Goal: Transaction & Acquisition: Purchase product/service

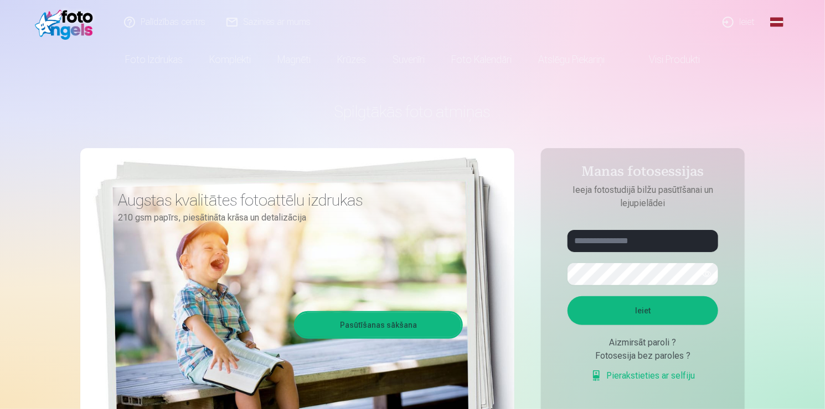
click at [780, 20] on link "Global" at bounding box center [776, 22] width 22 height 44
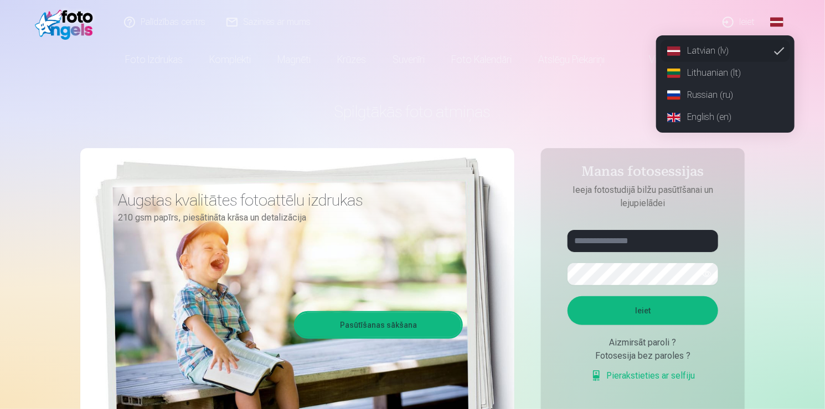
click at [708, 122] on link "English (en)" at bounding box center [724, 117] width 129 height 22
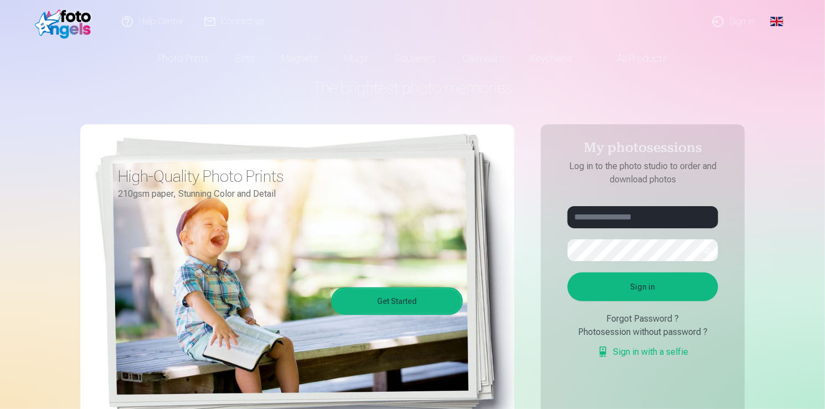
scroll to position [111, 0]
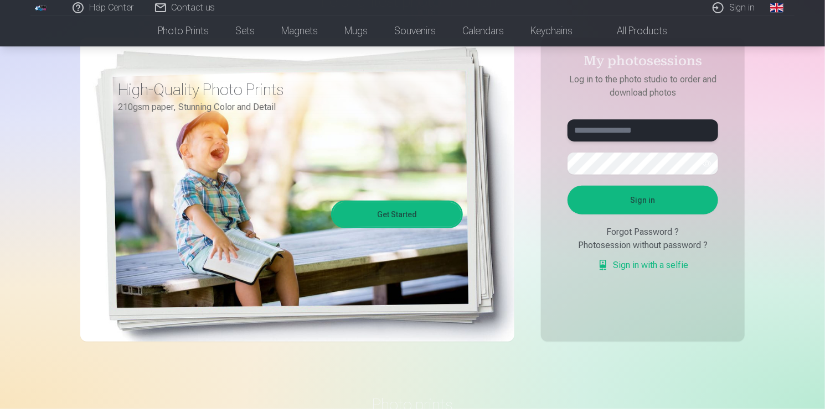
click at [655, 132] on input "text" at bounding box center [642, 131] width 151 height 22
type input "**********"
click at [567, 186] on button "Sign in" at bounding box center [642, 200] width 151 height 29
click at [658, 194] on button "Sign in" at bounding box center [642, 200] width 151 height 29
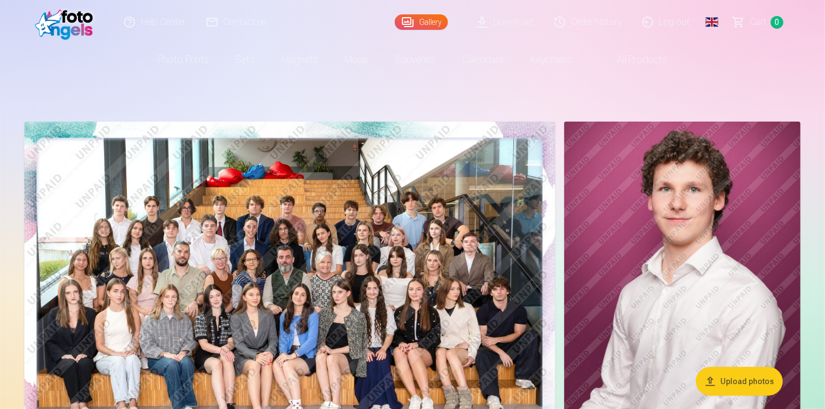
click at [356, 179] on img at bounding box center [289, 299] width 531 height 354
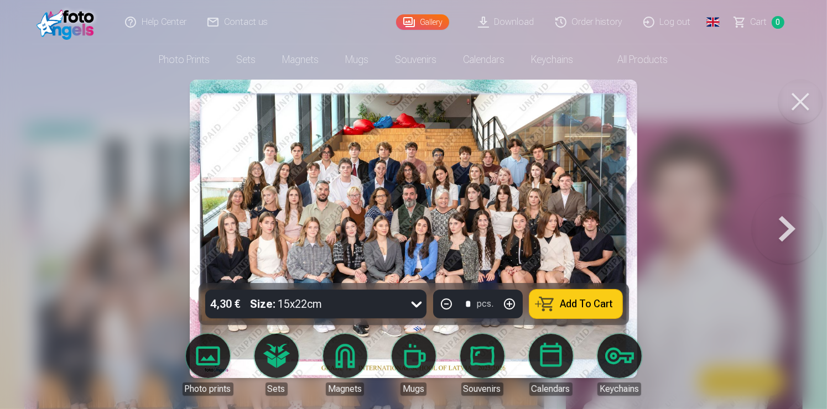
click at [796, 100] on button at bounding box center [801, 102] width 44 height 44
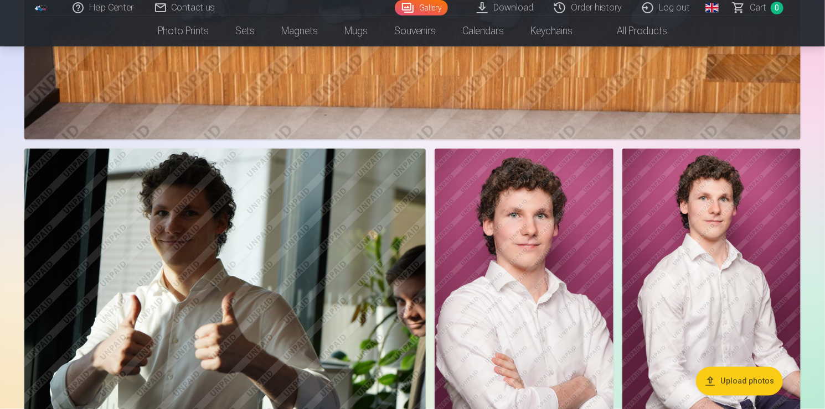
scroll to position [941, 0]
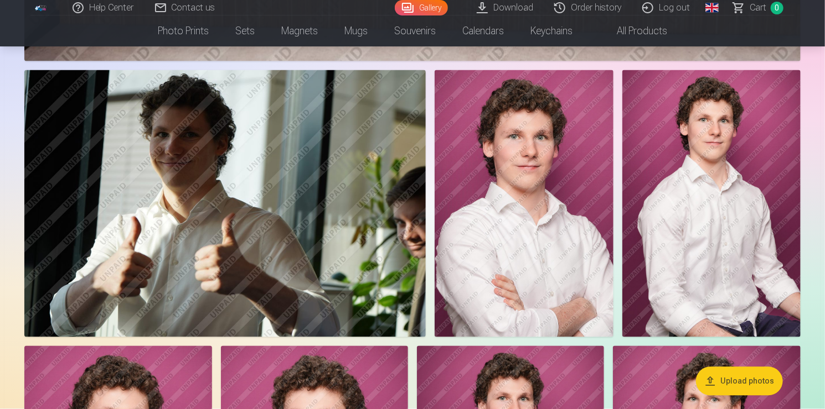
click at [297, 163] on img at bounding box center [224, 204] width 401 height 268
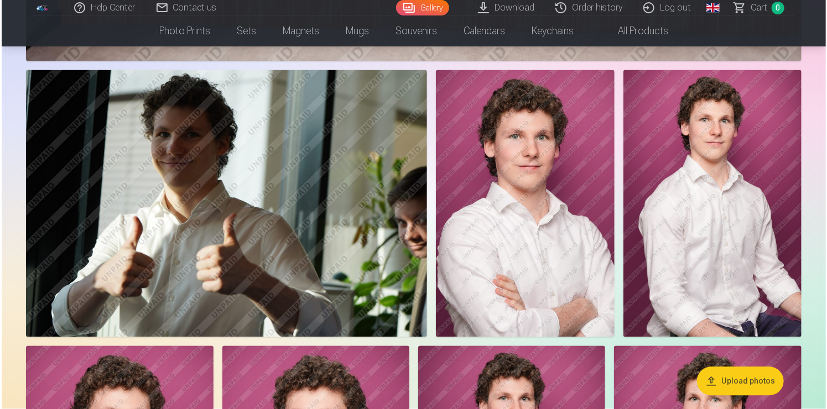
scroll to position [942, 0]
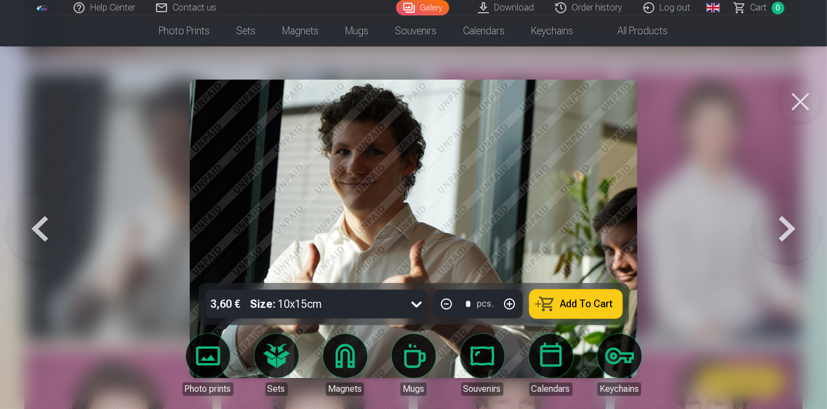
click at [552, 300] on button "Add To Cart" at bounding box center [576, 304] width 93 height 29
click at [803, 103] on button at bounding box center [801, 102] width 44 height 44
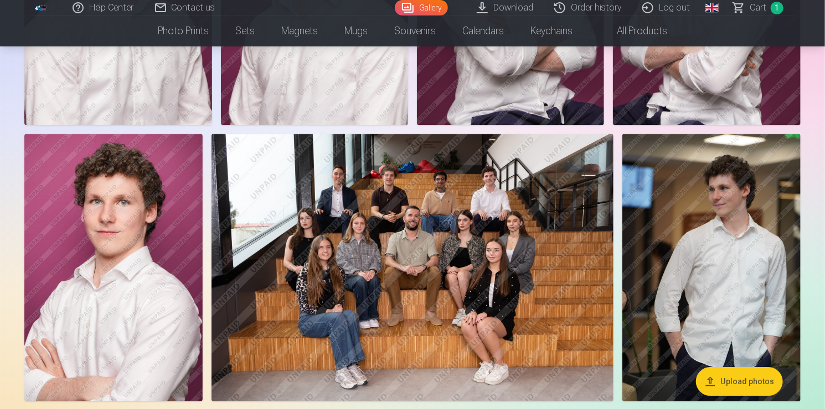
scroll to position [1494, 0]
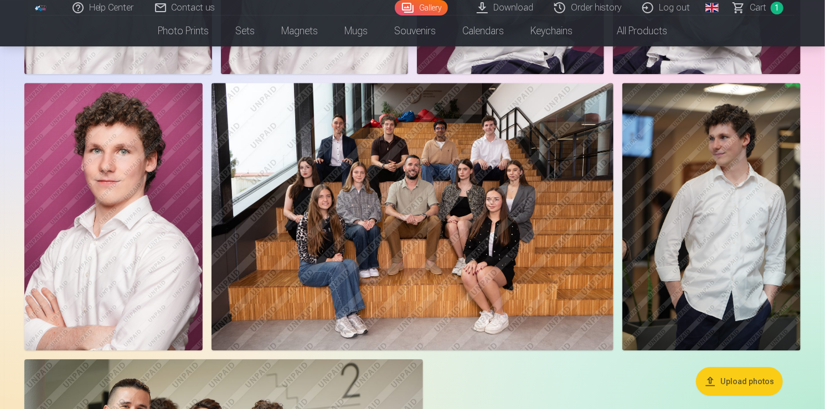
click at [710, 219] on img at bounding box center [711, 217] width 178 height 268
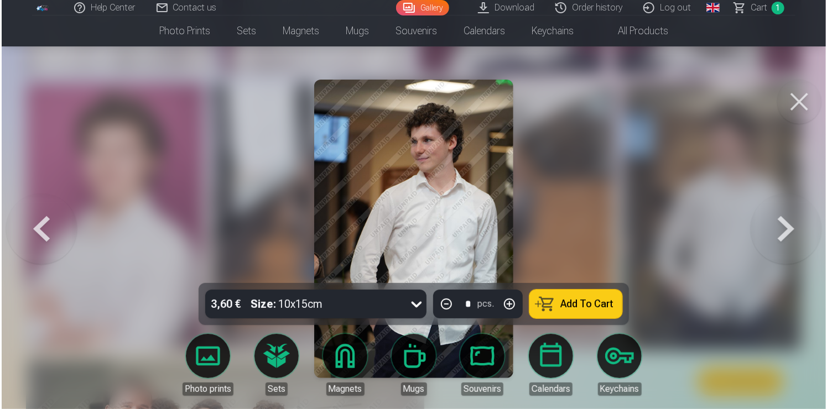
scroll to position [1498, 0]
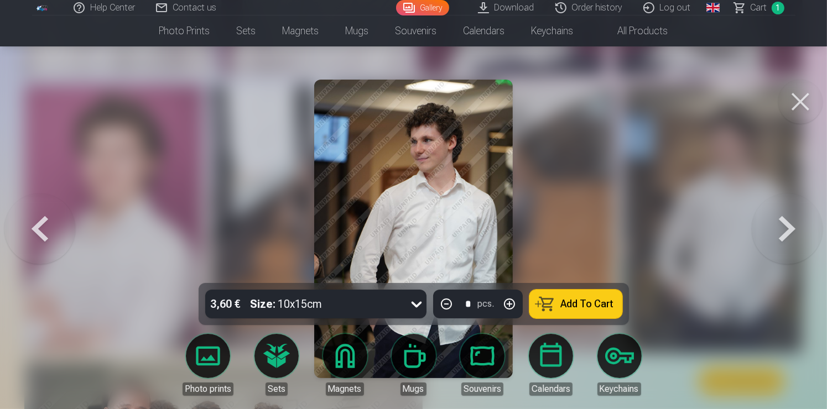
click at [589, 299] on span "Add To Cart" at bounding box center [587, 304] width 53 height 10
click at [802, 105] on button at bounding box center [801, 102] width 44 height 44
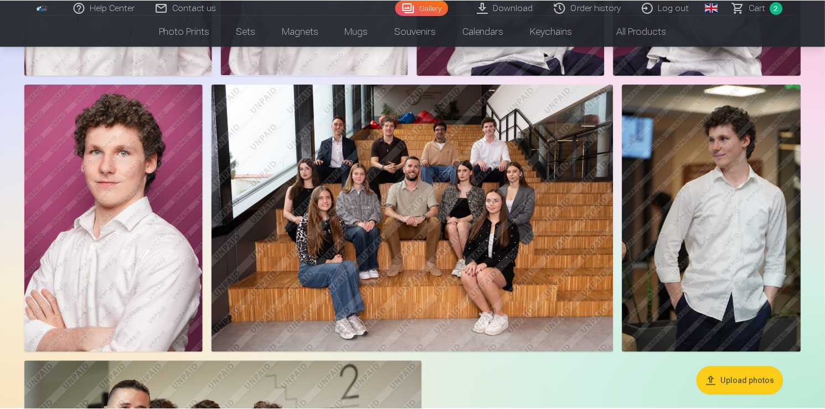
scroll to position [1494, 0]
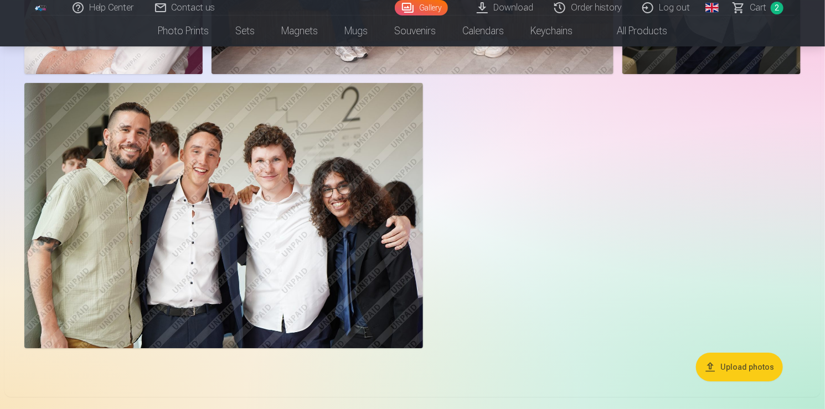
click at [266, 209] on img at bounding box center [223, 216] width 398 height 266
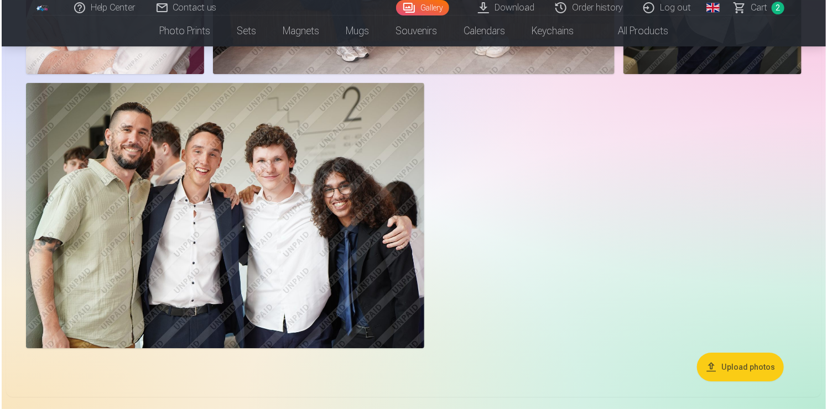
scroll to position [1775, 0]
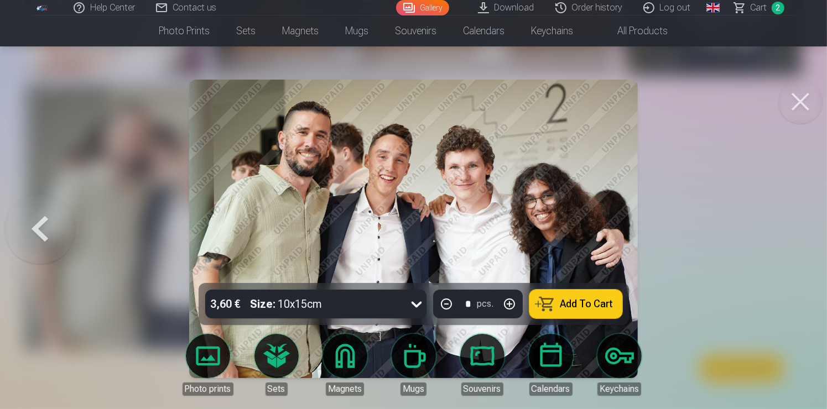
click at [566, 300] on span "Add To Cart" at bounding box center [587, 304] width 53 height 10
click at [796, 104] on button at bounding box center [801, 102] width 44 height 44
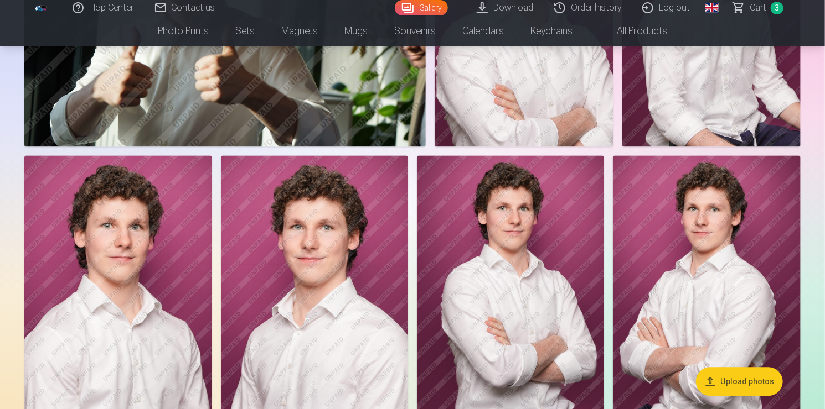
scroll to position [1217, 0]
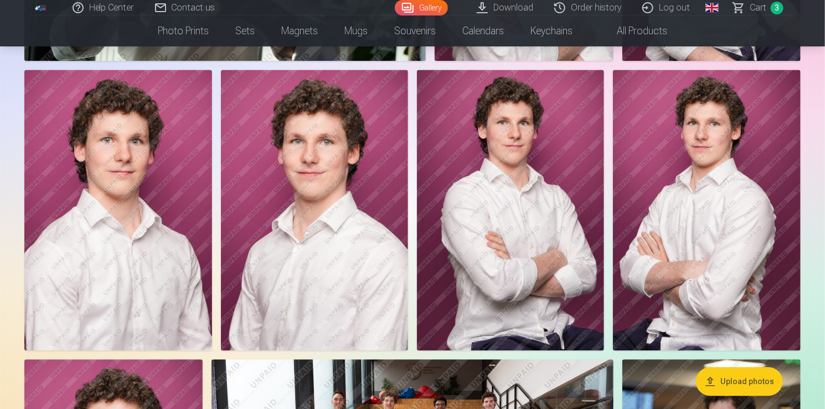
click at [525, 173] on img at bounding box center [511, 210] width 188 height 281
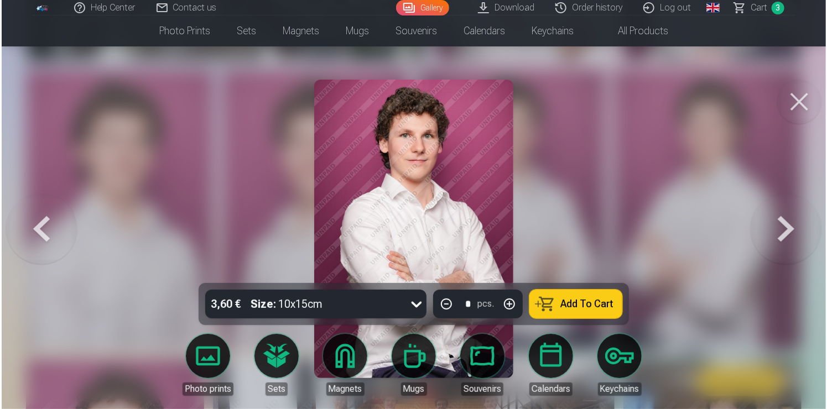
scroll to position [1220, 0]
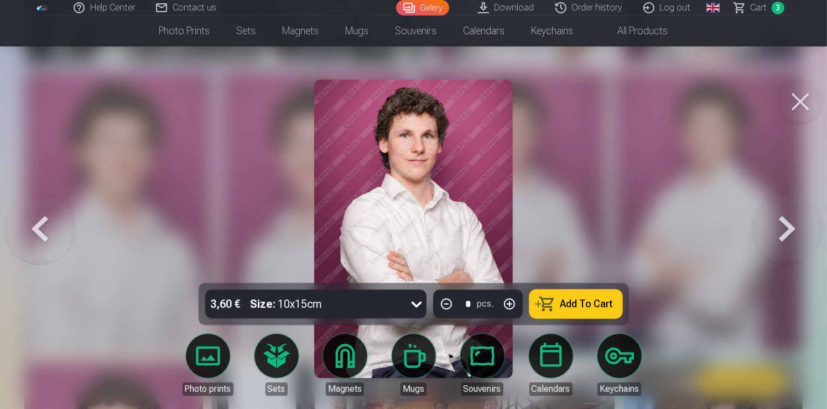
click at [568, 303] on span "Add To Cart" at bounding box center [587, 304] width 53 height 10
click at [571, 308] on span "Add To Cart" at bounding box center [587, 304] width 53 height 10
click at [799, 106] on button at bounding box center [801, 102] width 44 height 44
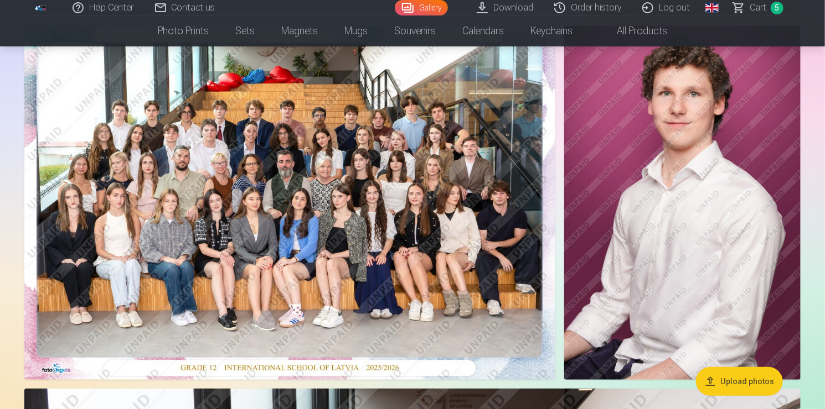
scroll to position [55, 0]
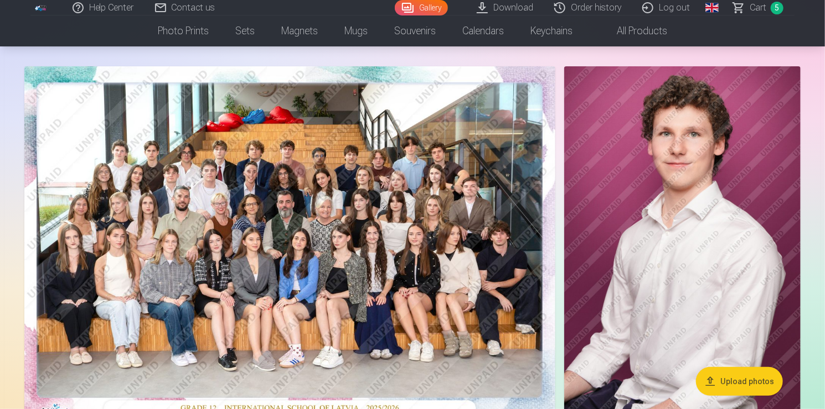
click at [641, 245] on img at bounding box center [682, 243] width 236 height 354
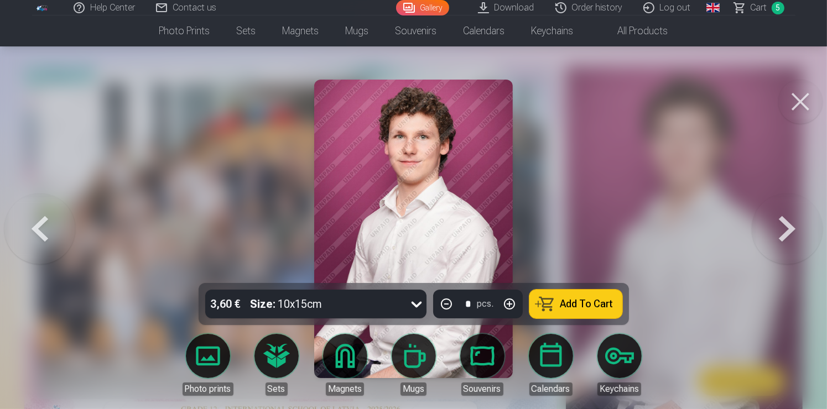
click at [586, 304] on span "Add To Cart" at bounding box center [587, 304] width 53 height 10
click at [801, 95] on button at bounding box center [801, 102] width 44 height 44
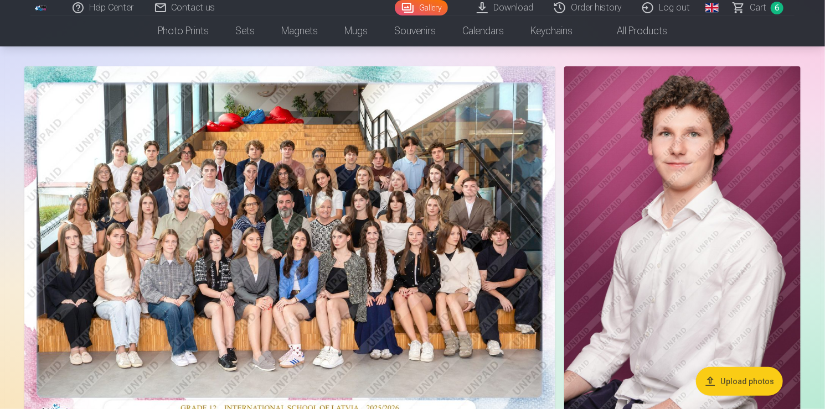
click at [763, 9] on span "Сart" at bounding box center [757, 7] width 17 height 13
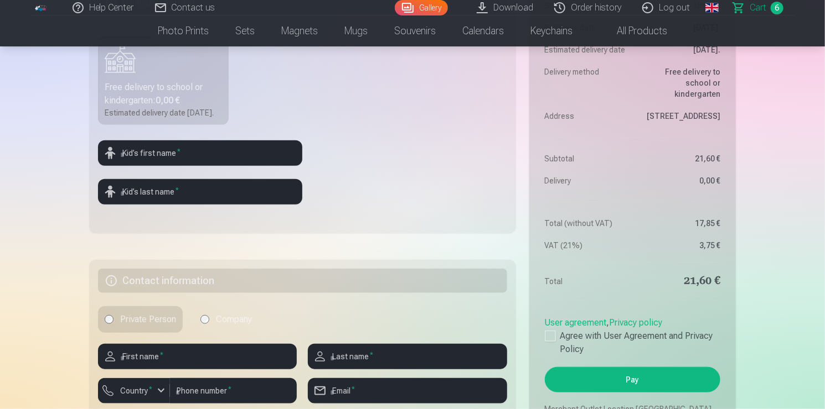
scroll to position [443, 0]
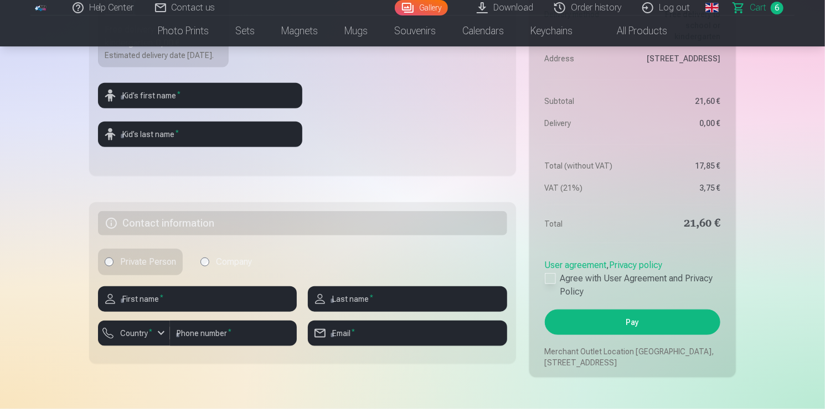
click at [563, 299] on label "Agree with User Agreement and Privacy Policy" at bounding box center [632, 285] width 175 height 27
click at [602, 335] on button "Pay" at bounding box center [632, 322] width 175 height 25
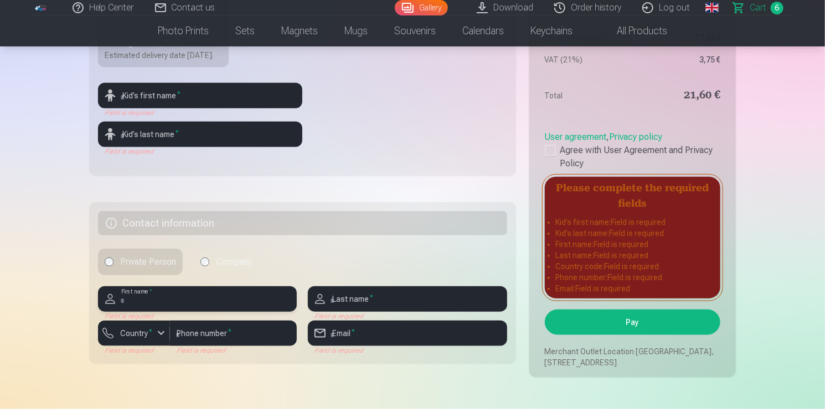
click at [252, 308] on input "text" at bounding box center [197, 299] width 199 height 25
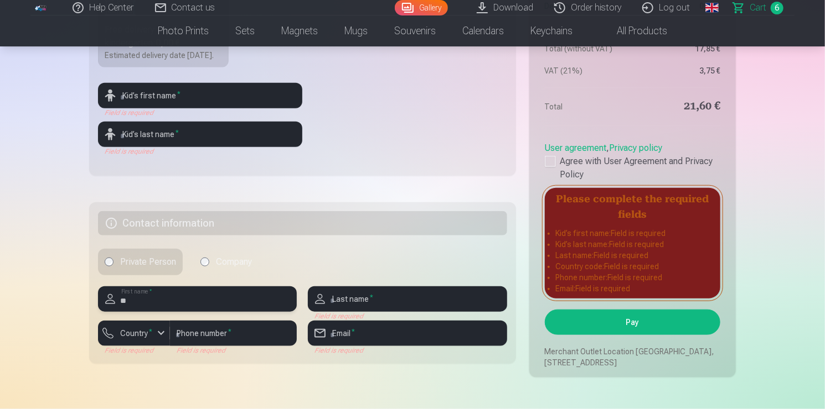
type input "*"
type input "**********"
click at [356, 312] on input "text" at bounding box center [407, 299] width 199 height 25
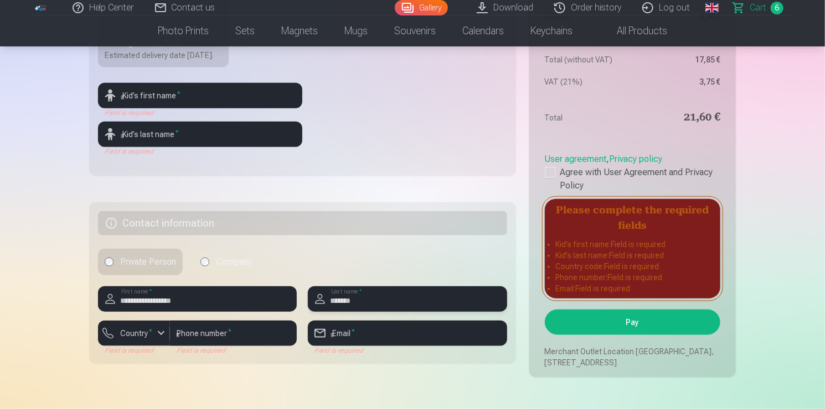
type input "*******"
click at [194, 346] on input "number" at bounding box center [233, 333] width 127 height 25
click at [159, 340] on div "button" at bounding box center [160, 333] width 13 height 13
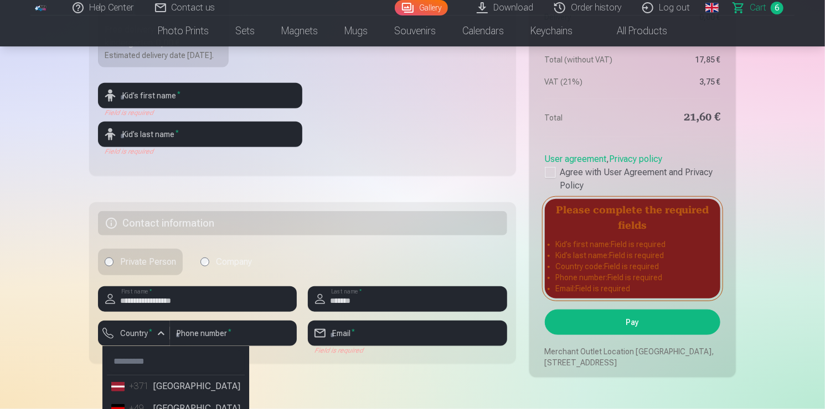
click at [179, 398] on li "+371 Latvia" at bounding box center [176, 387] width 138 height 22
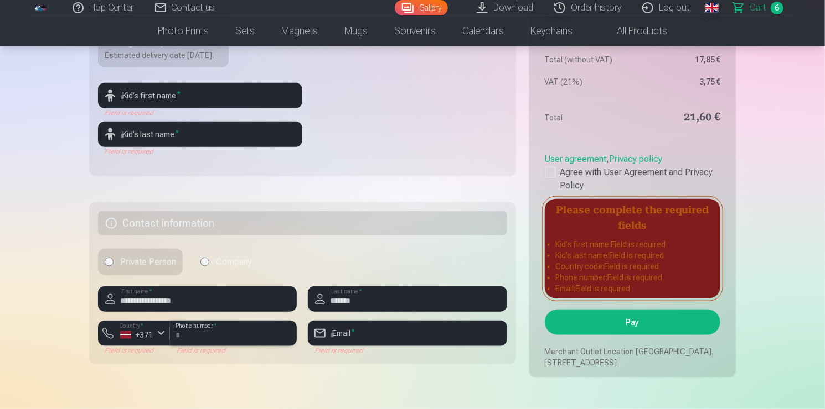
click at [214, 346] on input "number" at bounding box center [233, 333] width 127 height 25
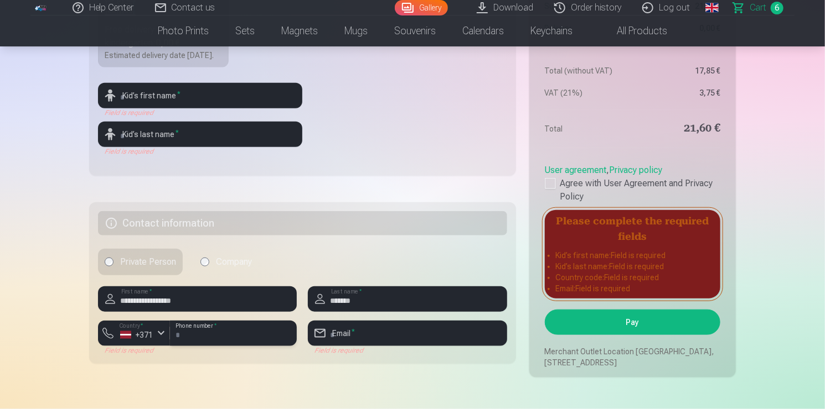
type input "********"
click at [391, 346] on input "email" at bounding box center [407, 333] width 199 height 25
type input "**********"
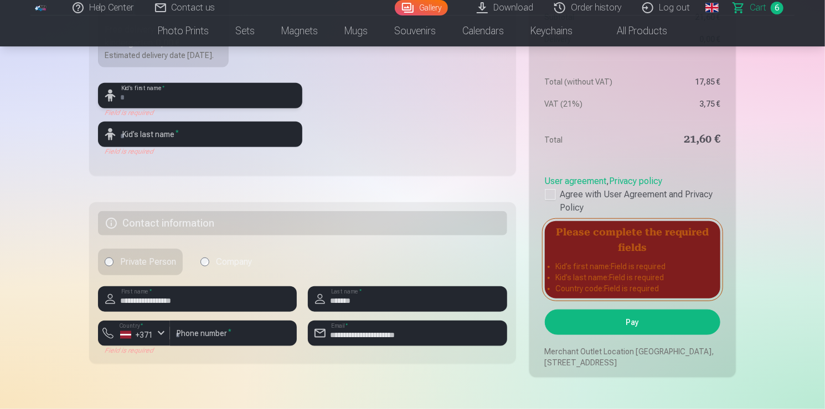
click at [179, 108] on input "text" at bounding box center [200, 95] width 204 height 25
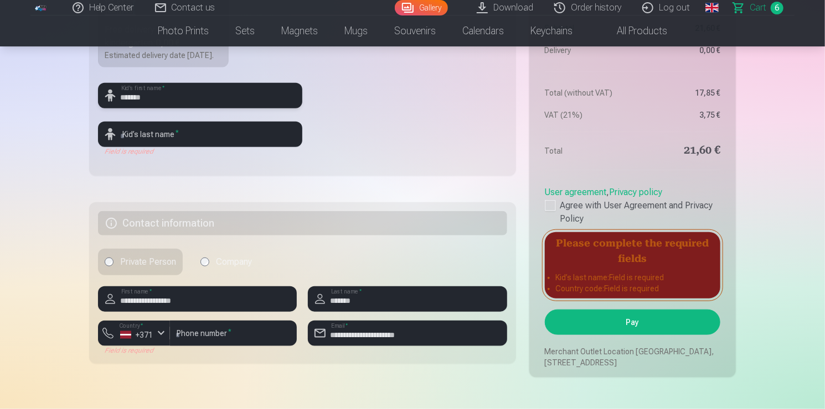
type input "*******"
click at [265, 147] on input "text" at bounding box center [200, 134] width 204 height 25
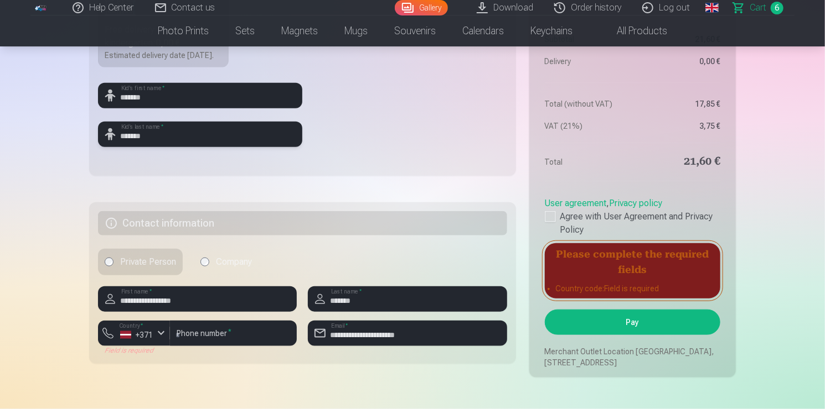
type input "*******"
click at [243, 108] on input "*******" at bounding box center [200, 95] width 204 height 25
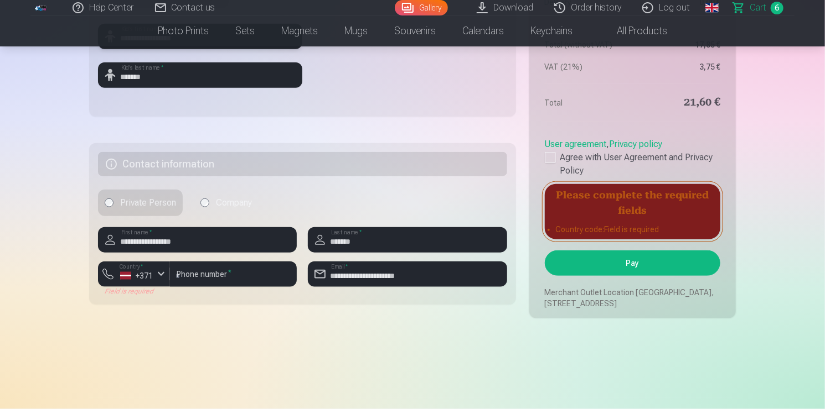
scroll to position [502, 0]
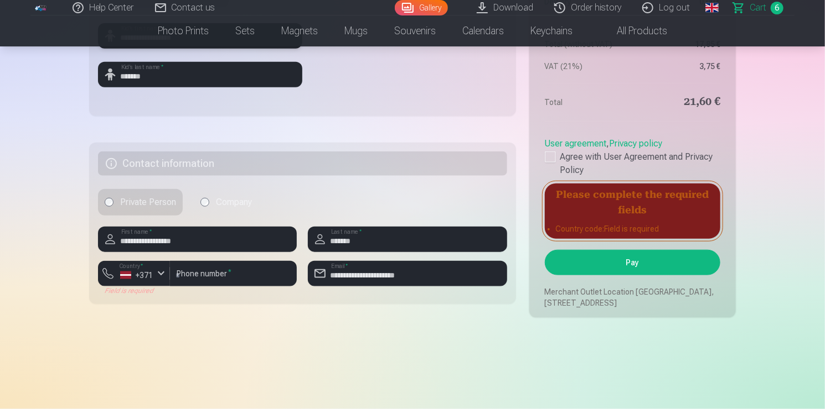
type input "**********"
click at [213, 212] on label "Company" at bounding box center [226, 202] width 65 height 27
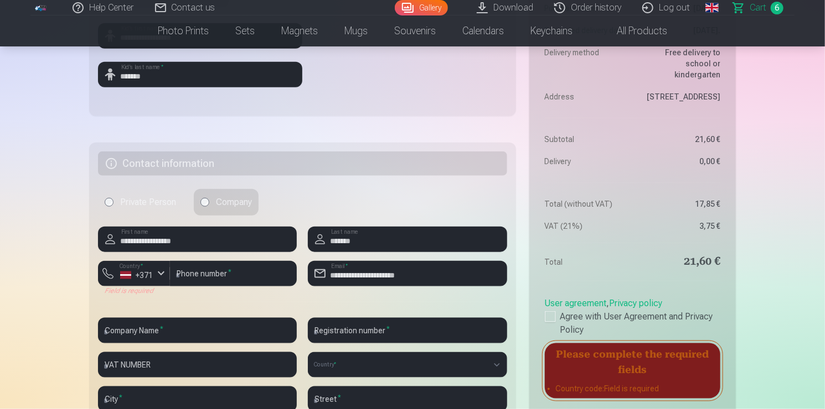
click at [159, 206] on label "Private Person" at bounding box center [140, 202] width 85 height 27
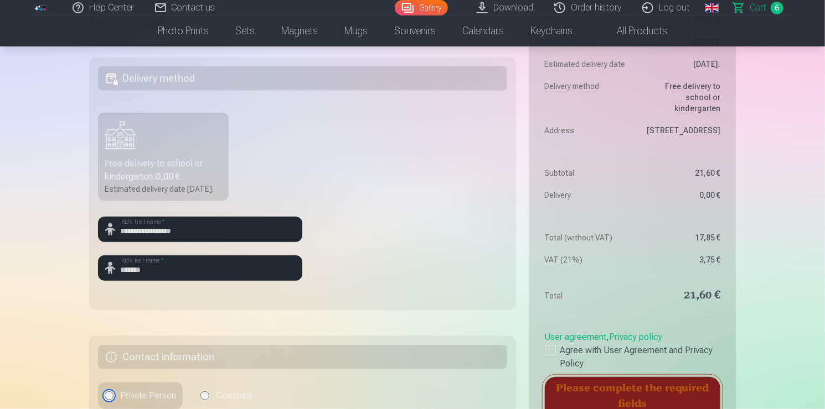
scroll to position [309, 0]
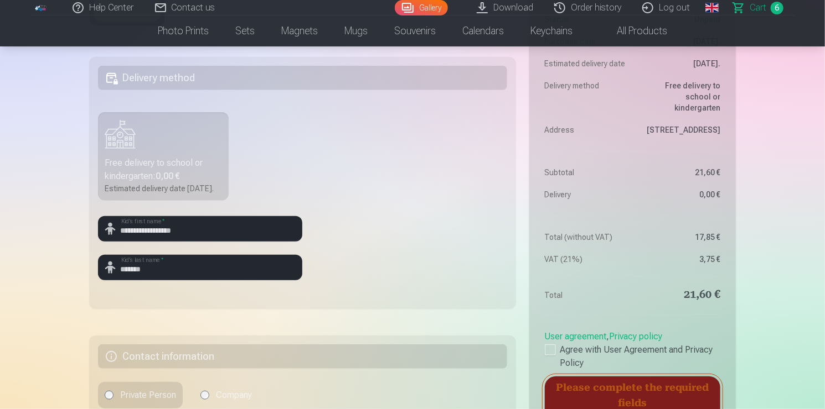
click at [159, 166] on div "Free delivery to school or kindergarten : 0,00 €" at bounding box center [163, 170] width 117 height 27
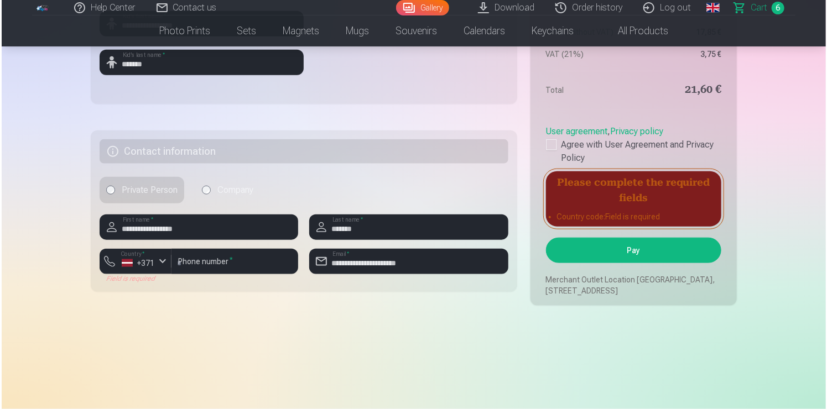
scroll to position [571, 0]
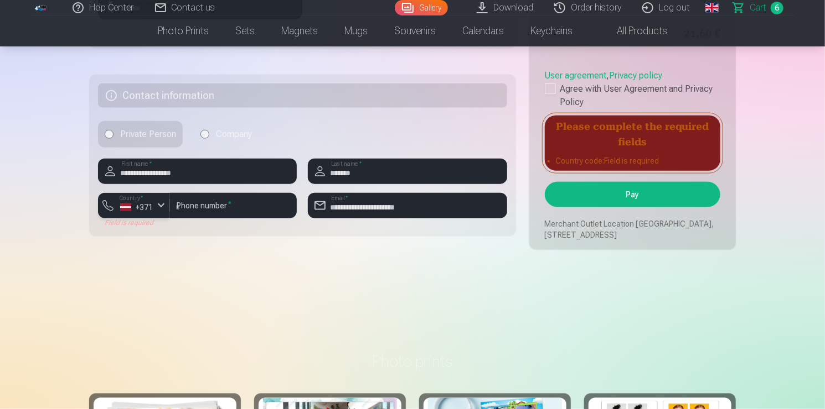
click at [159, 212] on div "button" at bounding box center [160, 205] width 13 height 13
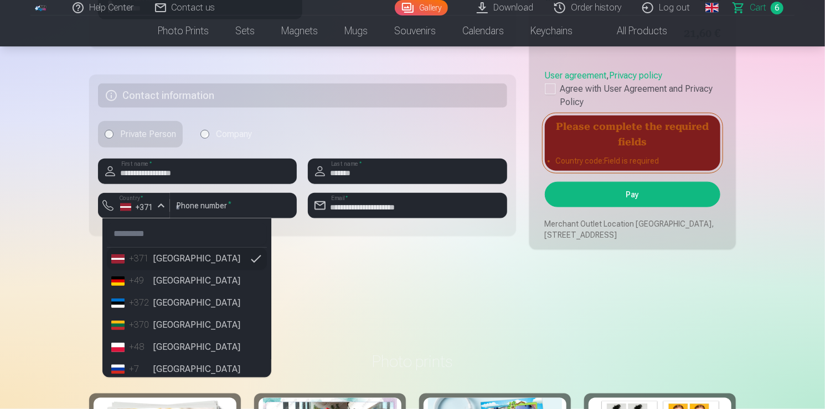
click at [161, 270] on li "+371 Latvia" at bounding box center [187, 259] width 160 height 22
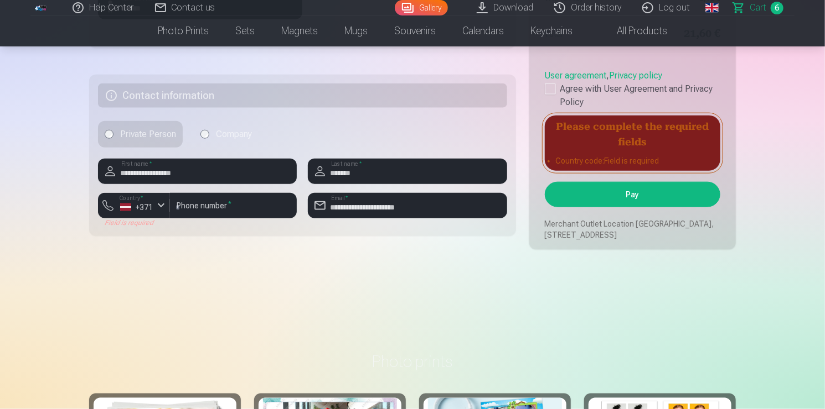
drag, startPoint x: 131, startPoint y: 243, endPoint x: 125, endPoint y: 246, distance: 7.2
click at [125, 236] on fieldset "**********" at bounding box center [302, 156] width 427 height 162
click at [612, 208] on button "Pay" at bounding box center [632, 194] width 175 height 25
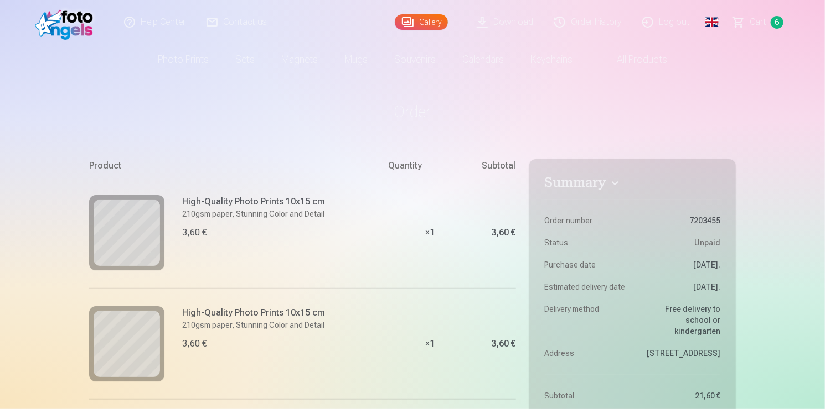
click at [416, 24] on link "Gallery" at bounding box center [421, 21] width 53 height 15
